Goal: Transaction & Acquisition: Purchase product/service

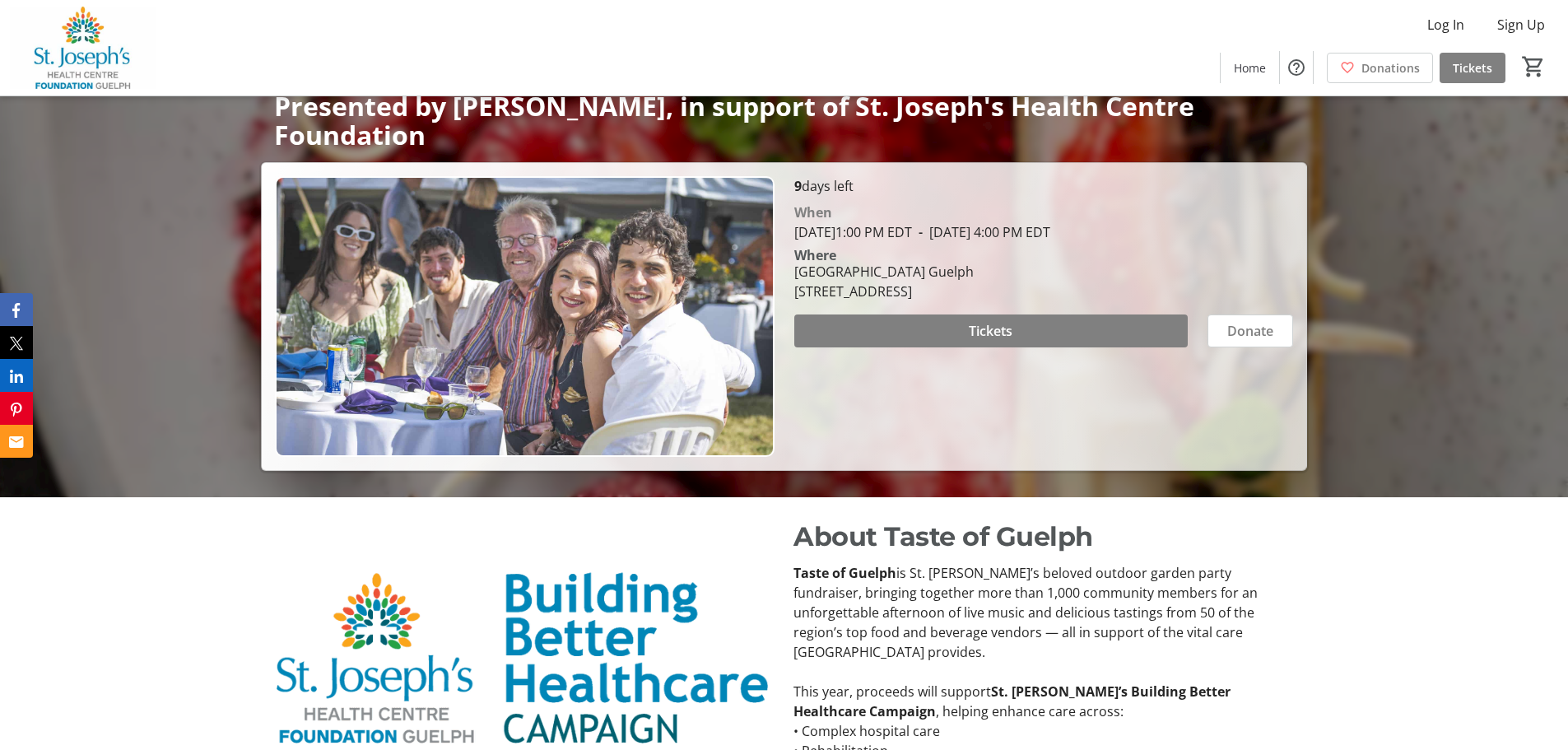
scroll to position [247, 0]
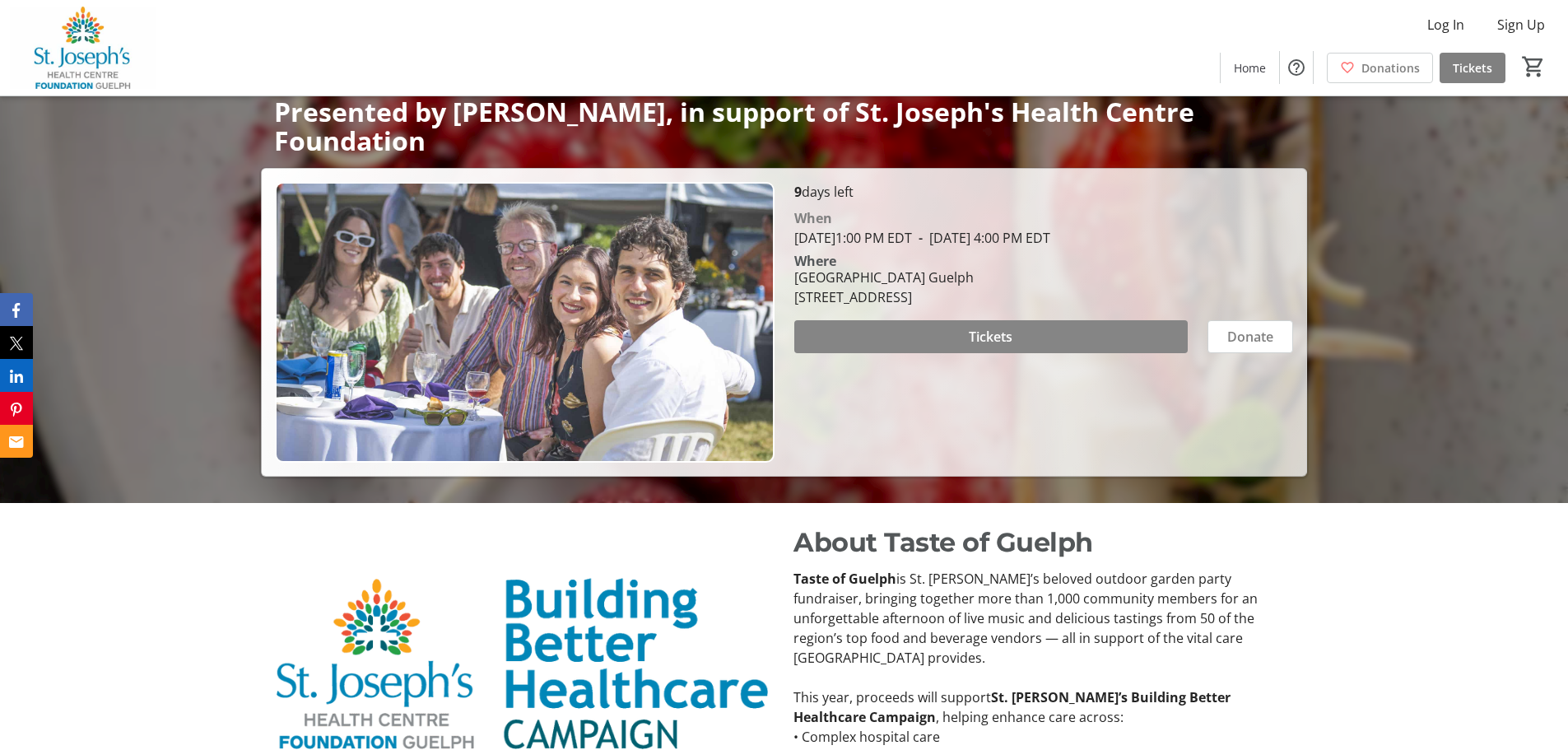
click at [1110, 325] on span at bounding box center [991, 337] width 394 height 40
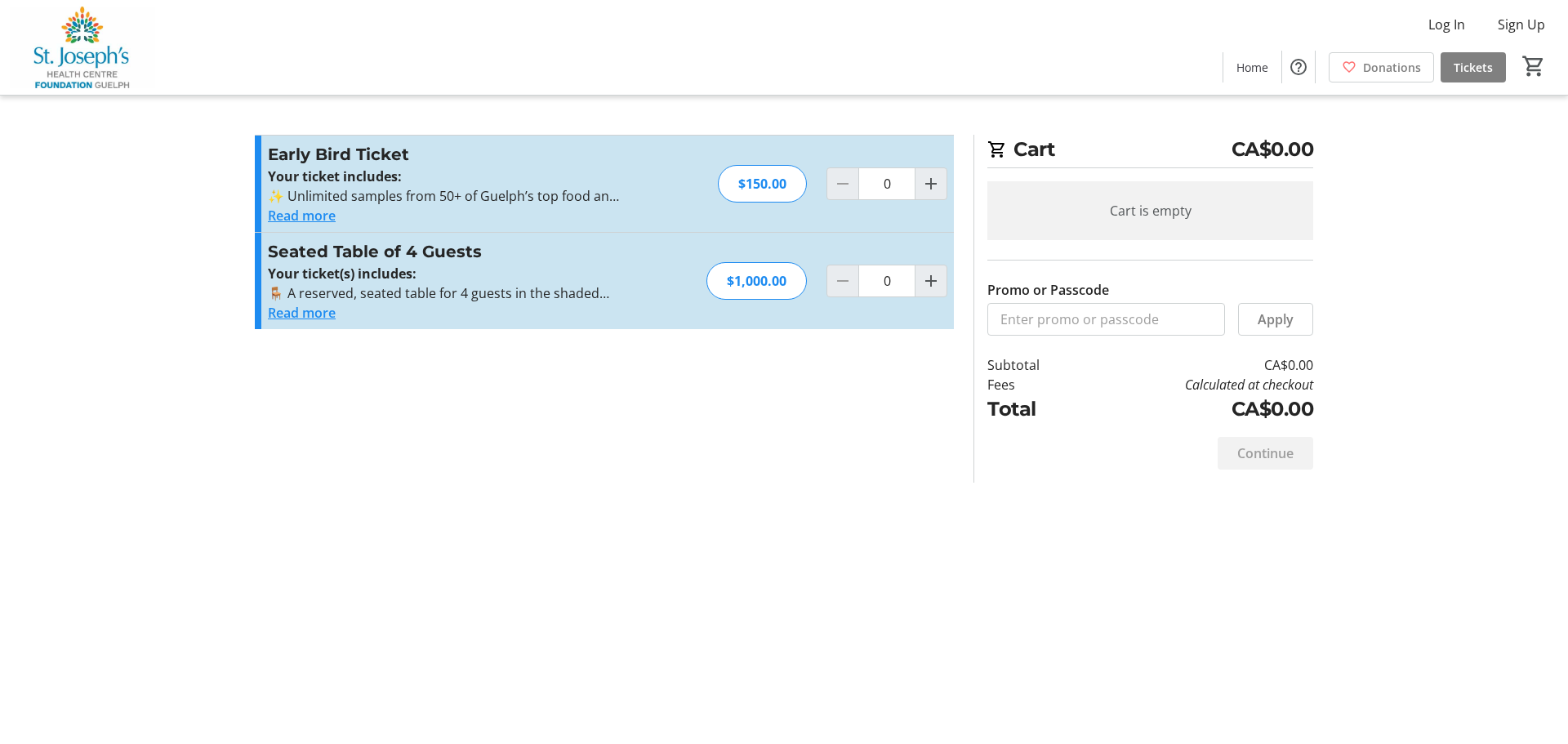
click at [287, 315] on button "Read more" at bounding box center [301, 313] width 68 height 20
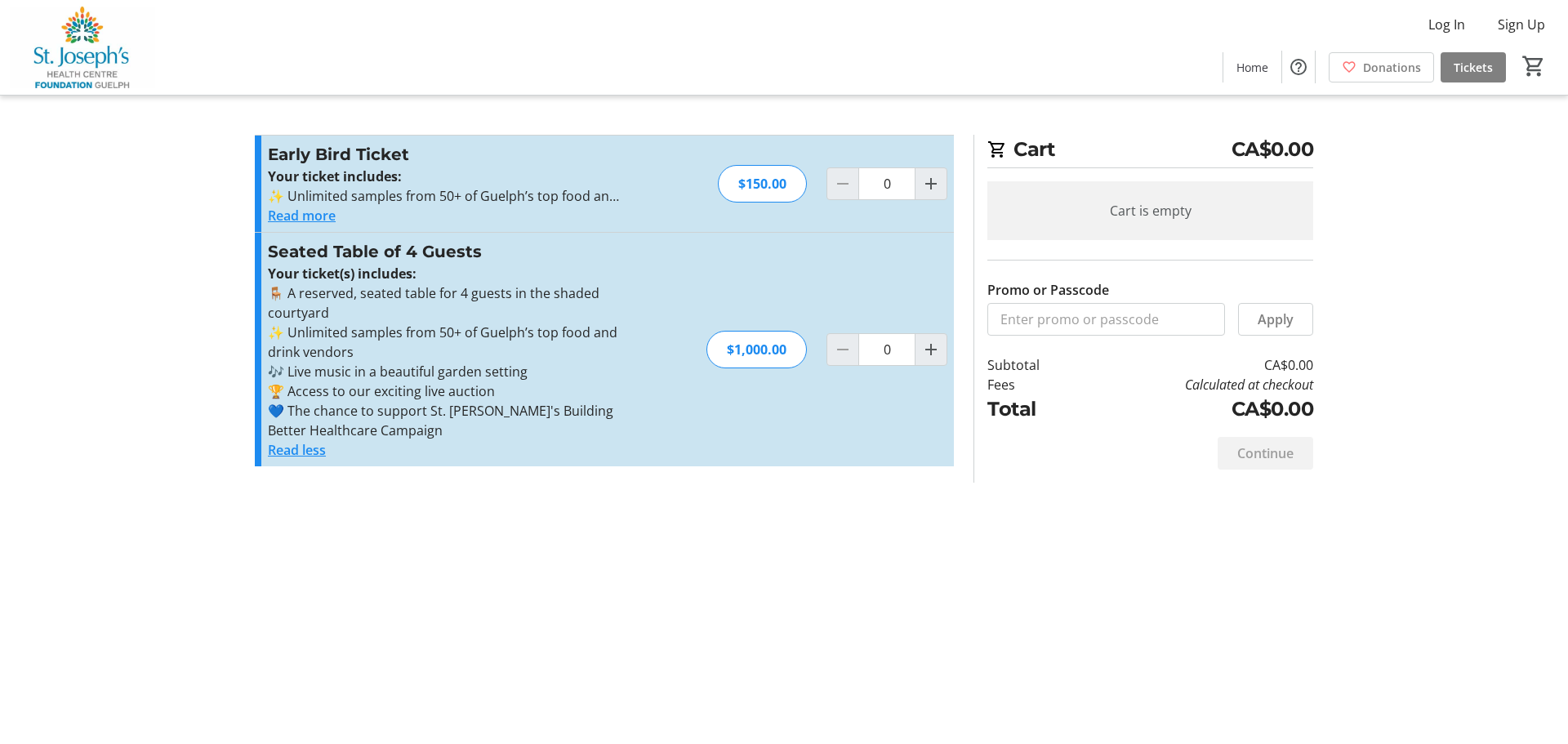
click at [315, 214] on button "Read more" at bounding box center [301, 215] width 68 height 20
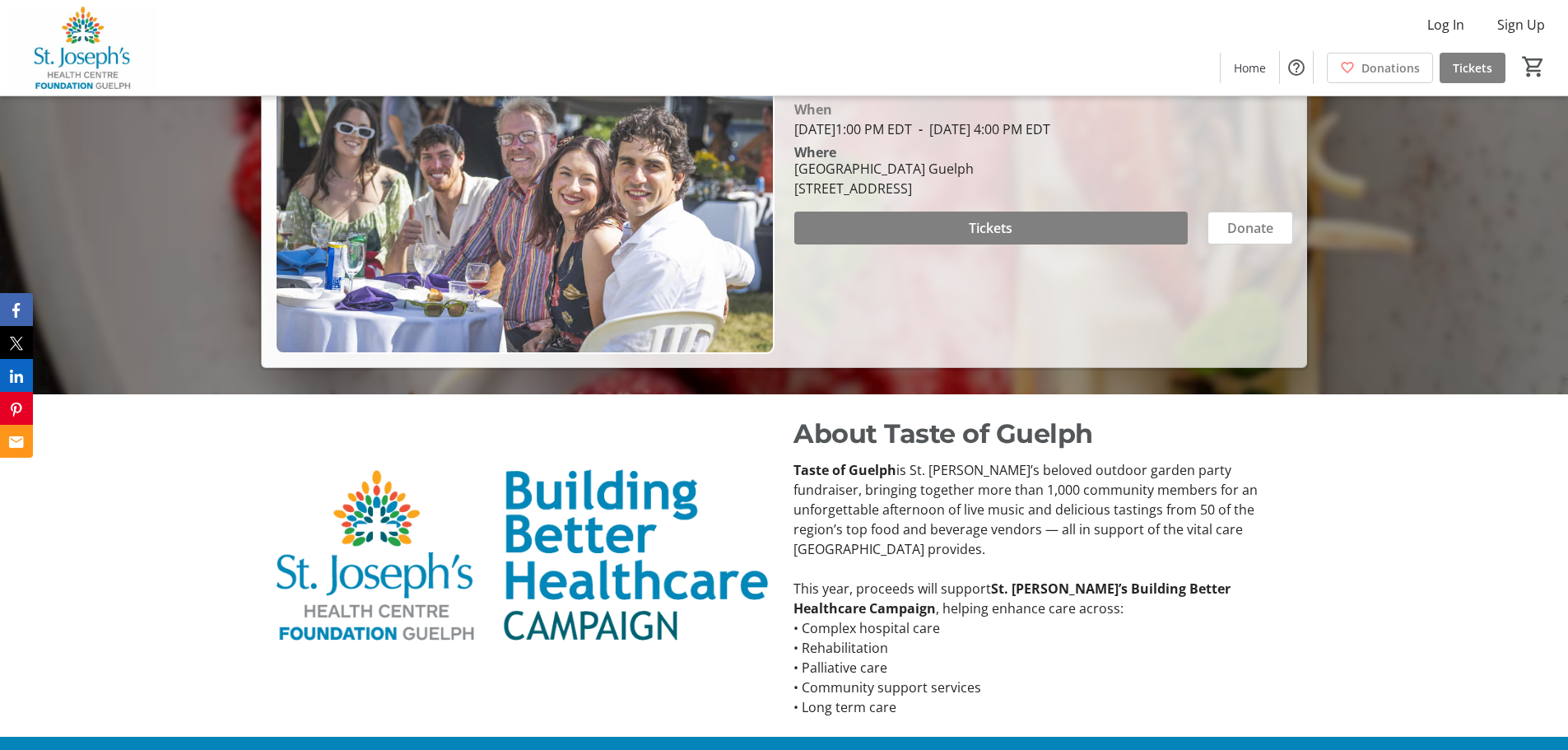
scroll to position [411, 0]
